Goal: Navigation & Orientation: Find specific page/section

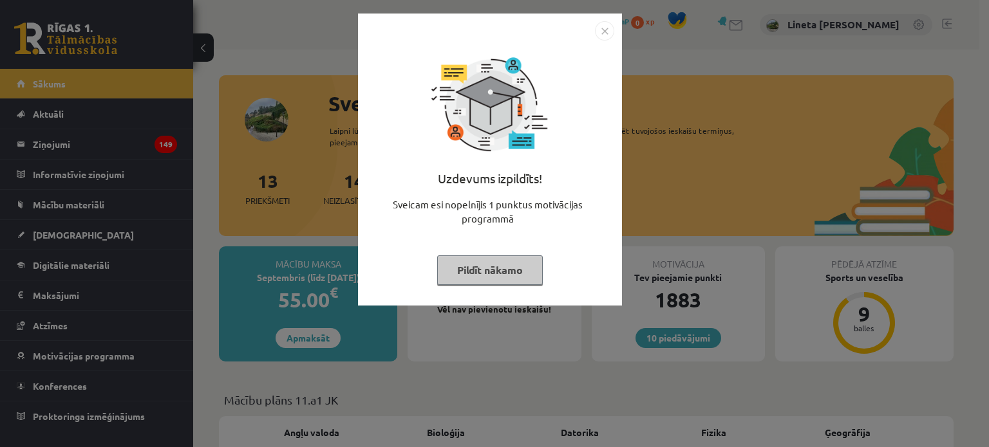
click at [606, 35] on img "Close" at bounding box center [604, 30] width 19 height 19
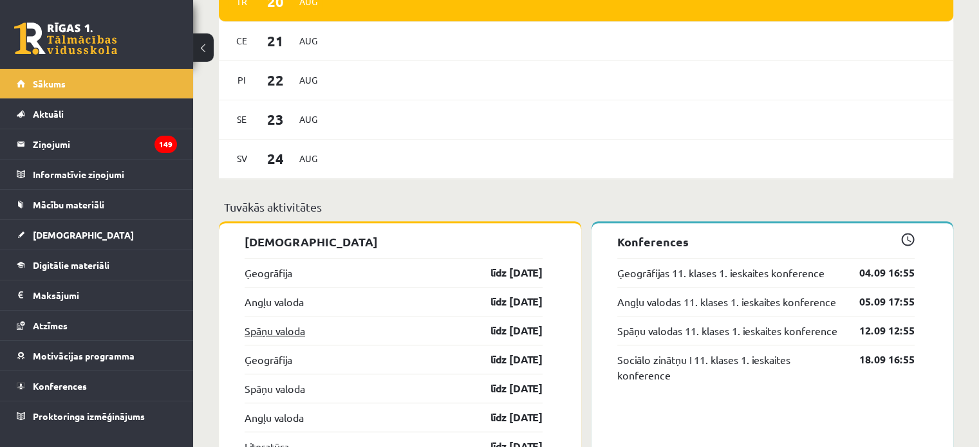
scroll to position [945, 0]
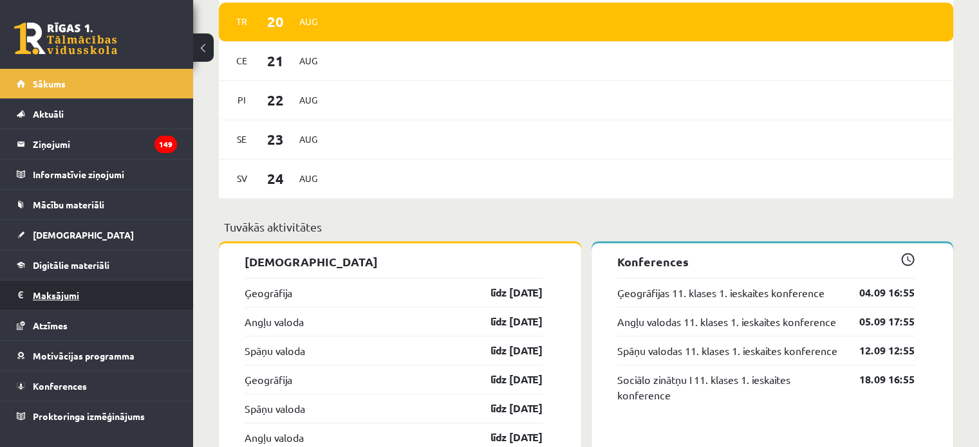
click at [83, 291] on legend "Maksājumi 0" at bounding box center [105, 296] width 144 height 30
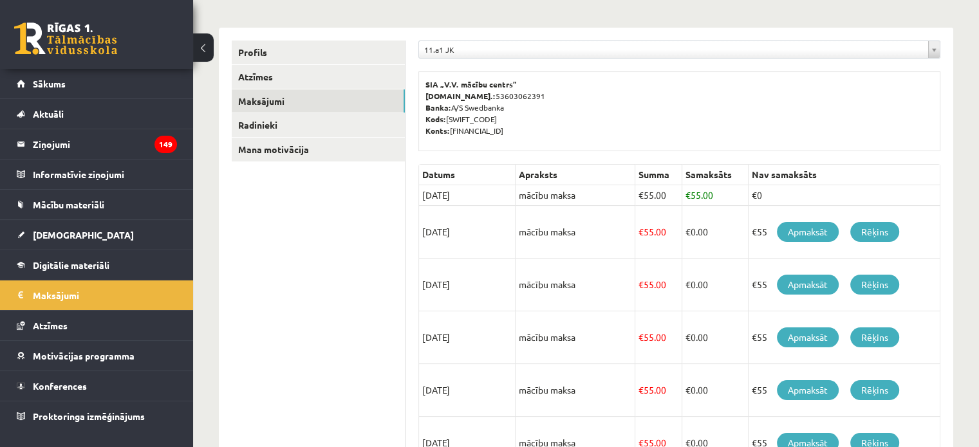
scroll to position [141, 0]
click at [75, 234] on link "[DEMOGRAPHIC_DATA]" at bounding box center [97, 235] width 160 height 30
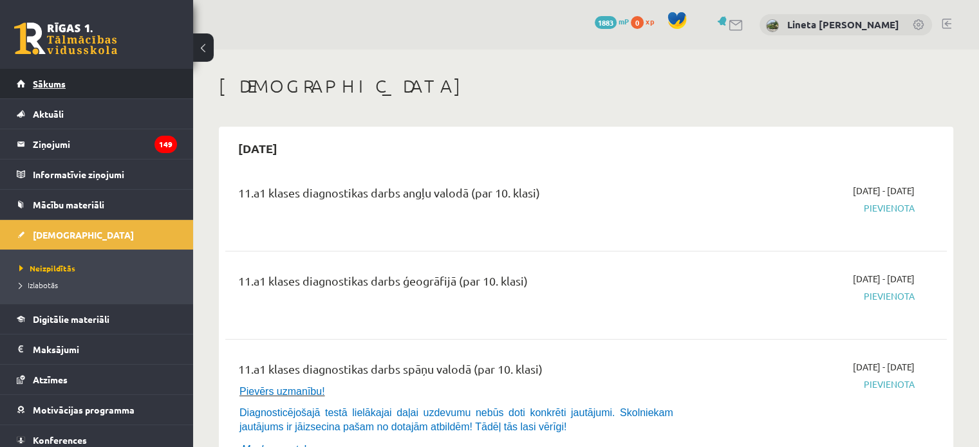
click at [83, 77] on link "Sākums" at bounding box center [97, 84] width 160 height 30
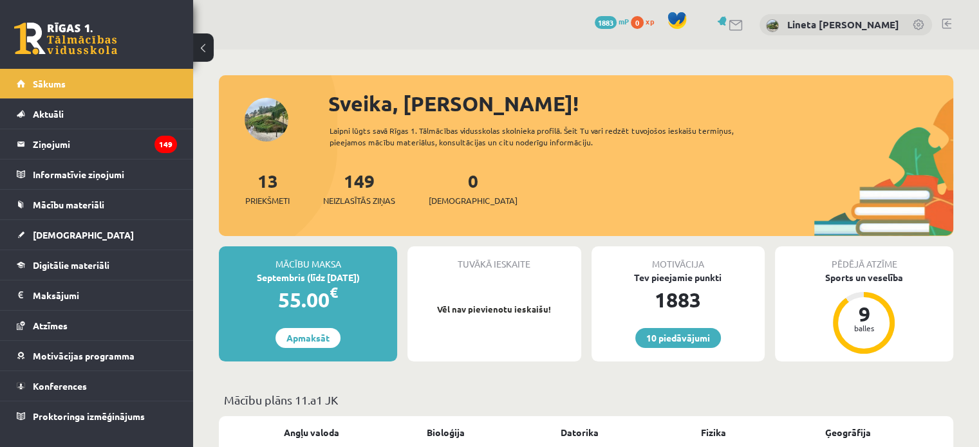
click at [333, 46] on div "10 Dāvanas 1883 mP 0 xp Lineta Linda Kokoreviča" at bounding box center [586, 25] width 786 height 50
